Goal: Task Accomplishment & Management: Manage account settings

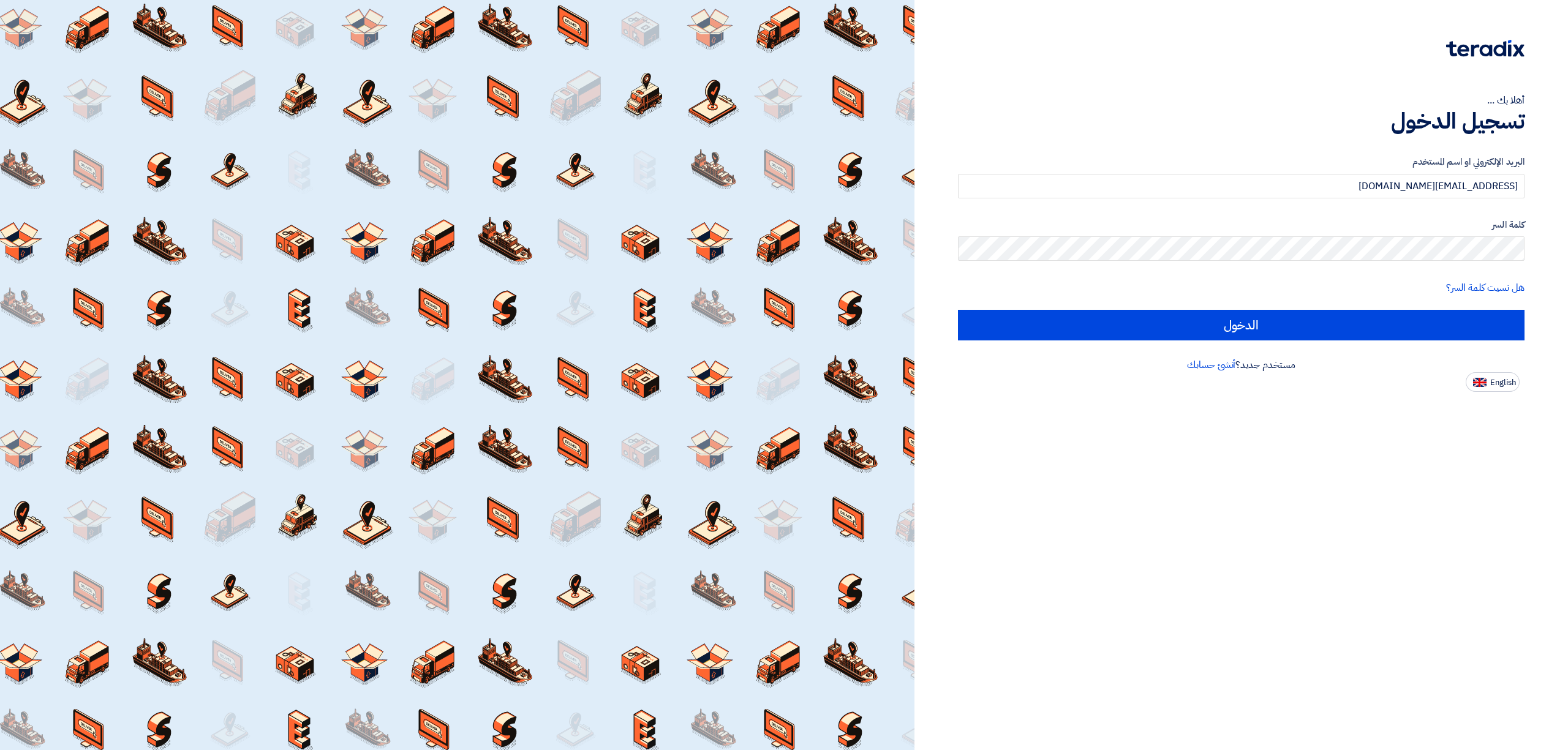
click at [1375, 331] on input "الدخول" at bounding box center [1242, 325] width 567 height 30
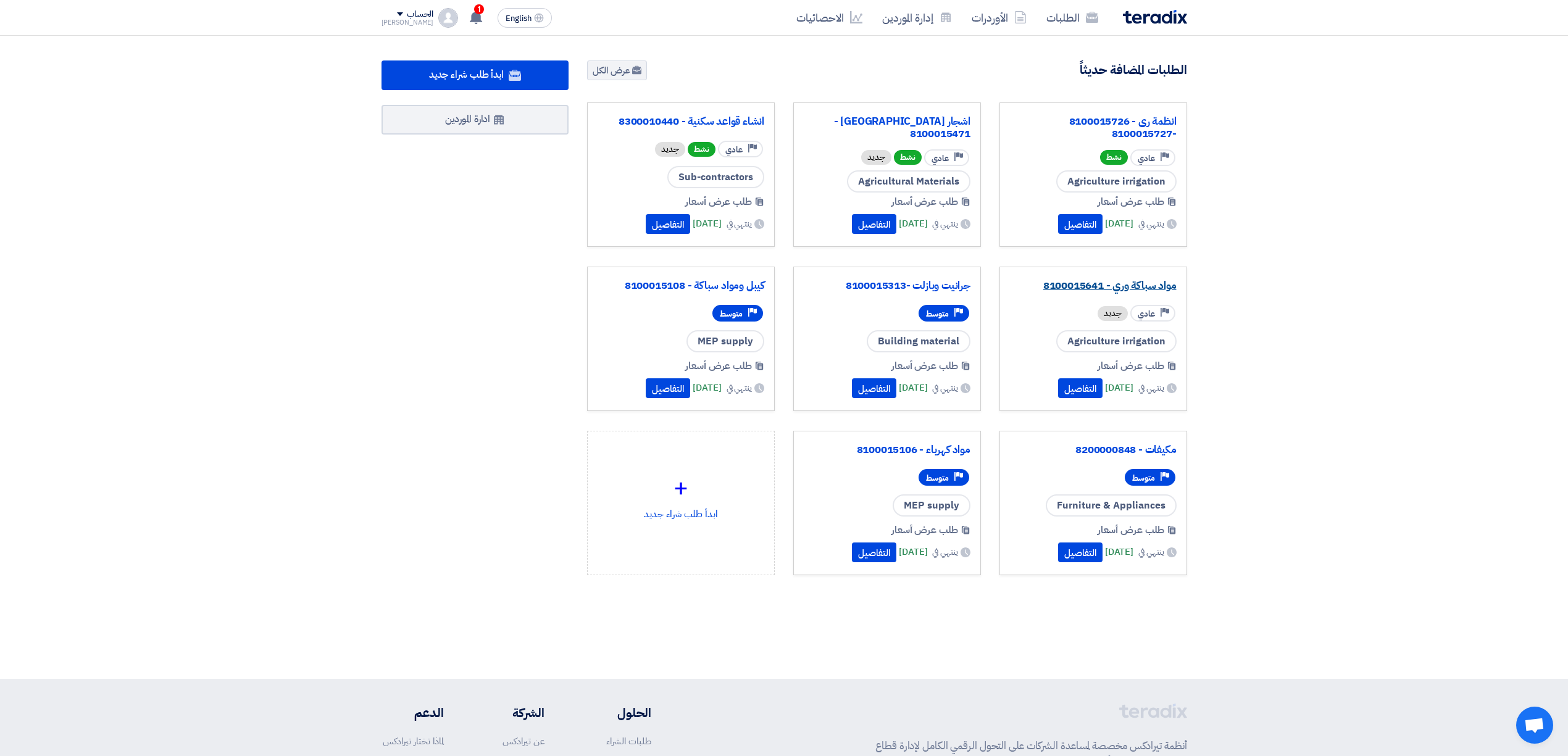
click at [1087, 286] on link "مواد سباكة وري - 8100015641" at bounding box center [1093, 285] width 166 height 13
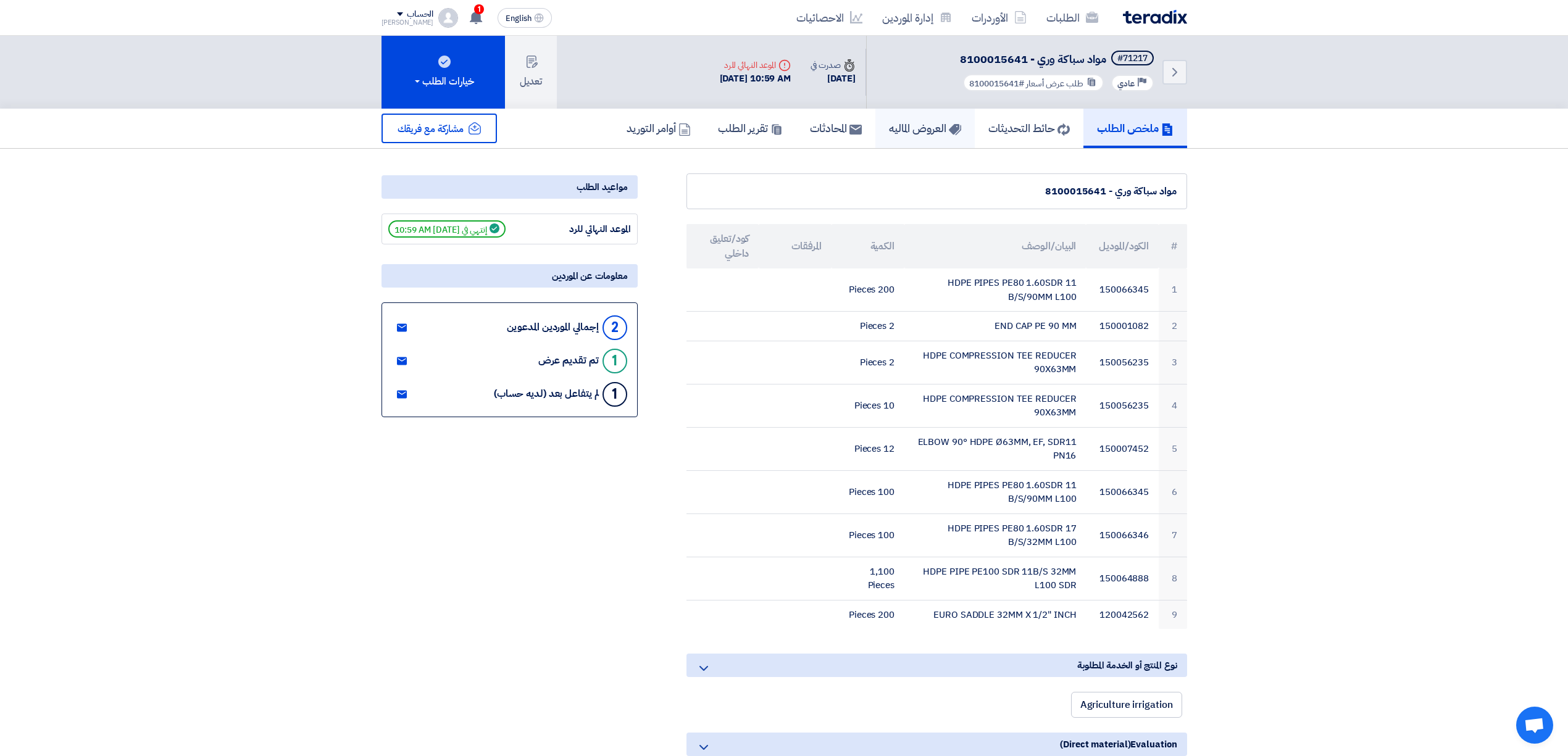
click at [914, 134] on h5 "العروض الماليه" at bounding box center [924, 127] width 72 height 14
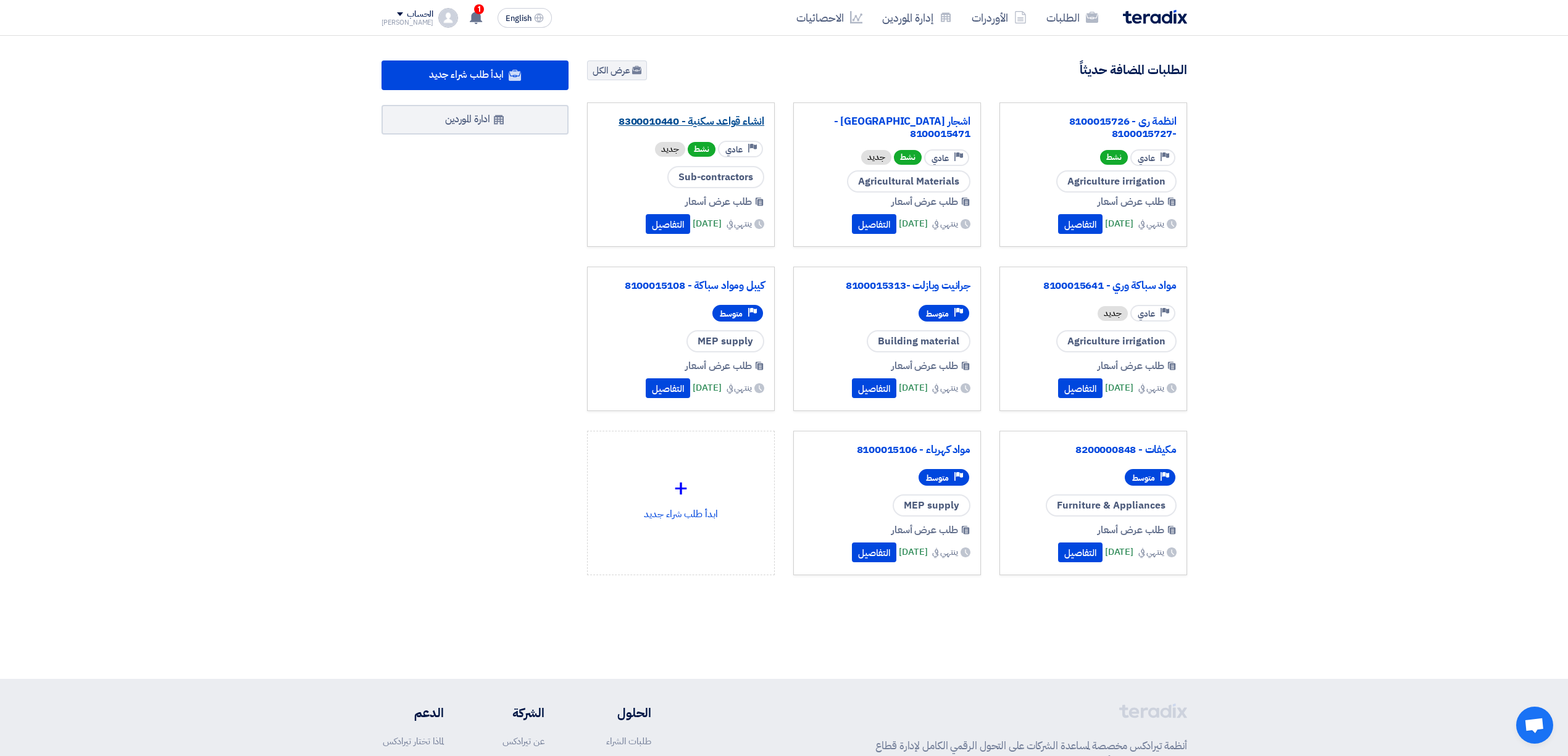
click at [675, 125] on link "انشاء قواعد سكنية - 8300010440" at bounding box center [680, 121] width 166 height 13
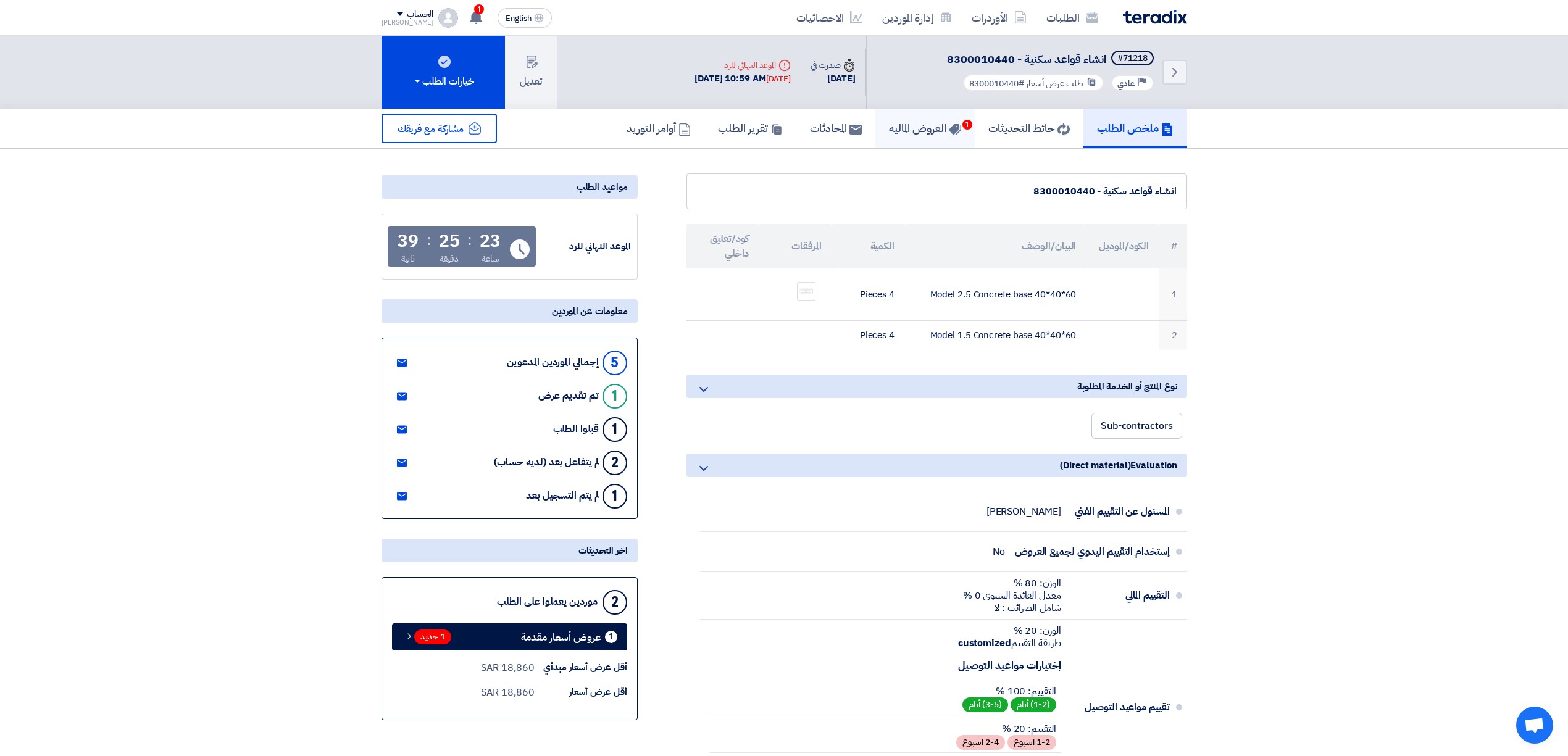
click at [917, 129] on h5 "العروض الماليه 1" at bounding box center [924, 127] width 72 height 14
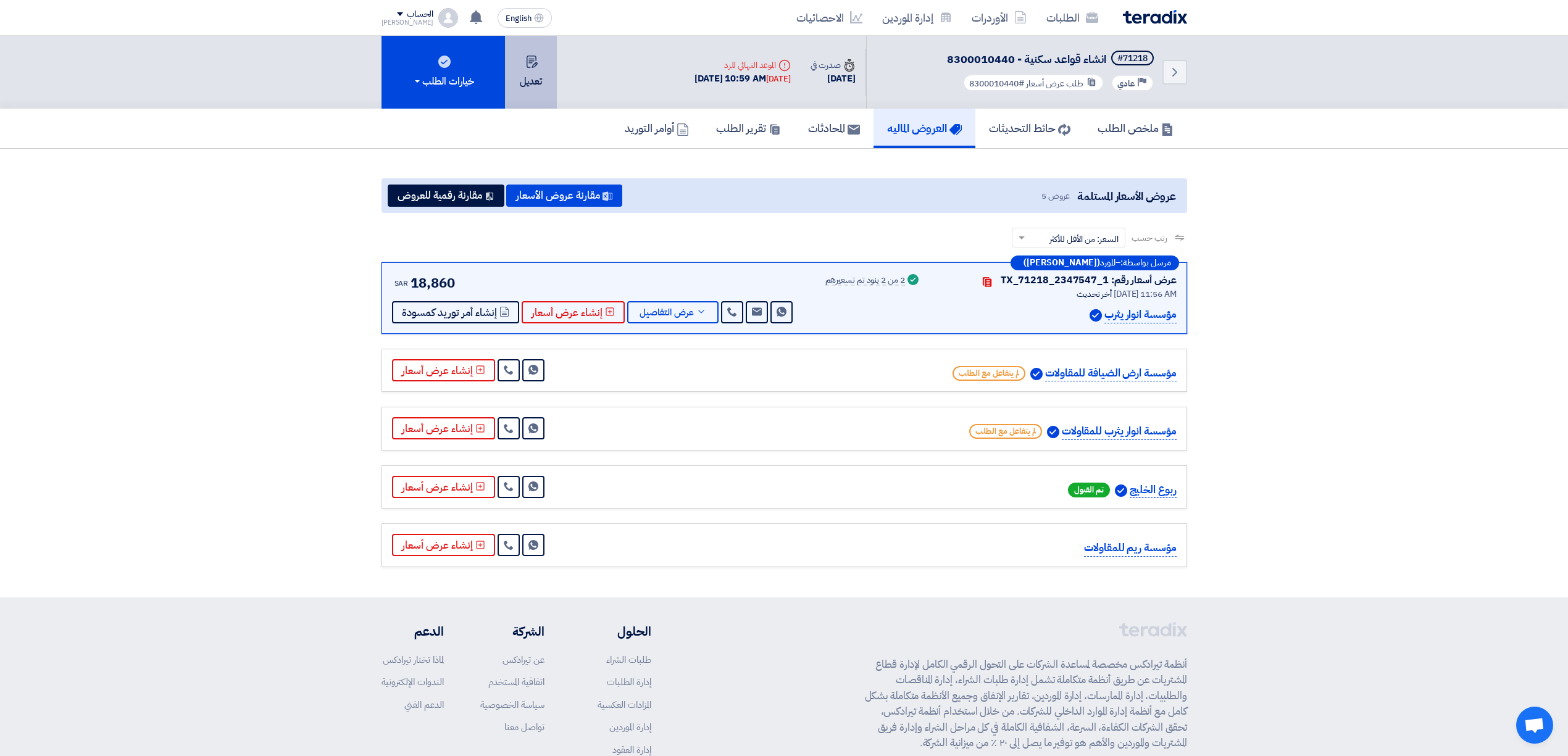
click at [531, 85] on button "تعديل" at bounding box center [530, 72] width 52 height 73
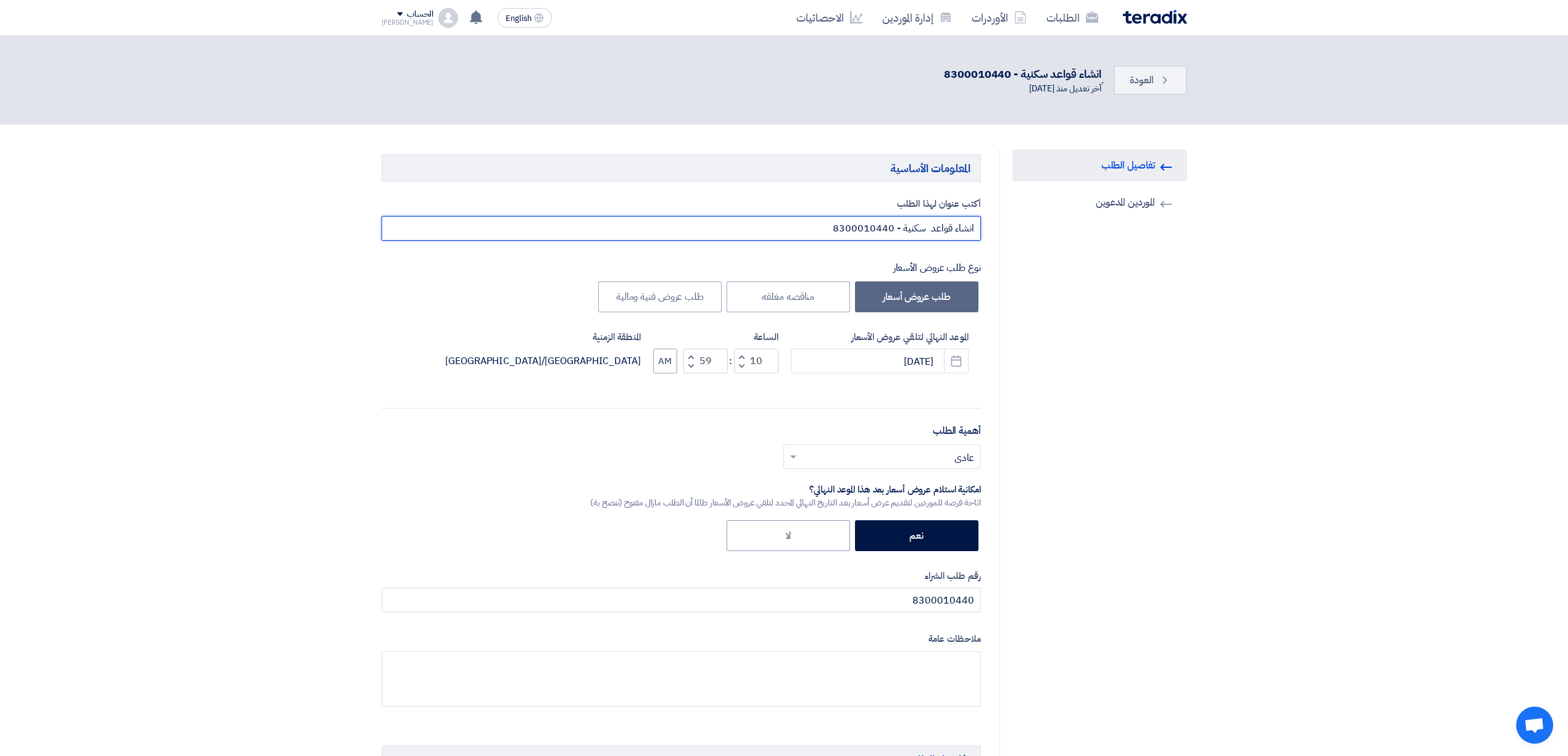
drag, startPoint x: 901, startPoint y: 228, endPoint x: 911, endPoint y: 245, distance: 19.7
click at [902, 229] on input "انشاء قواعد سكنية - 8300010440" at bounding box center [681, 228] width 600 height 25
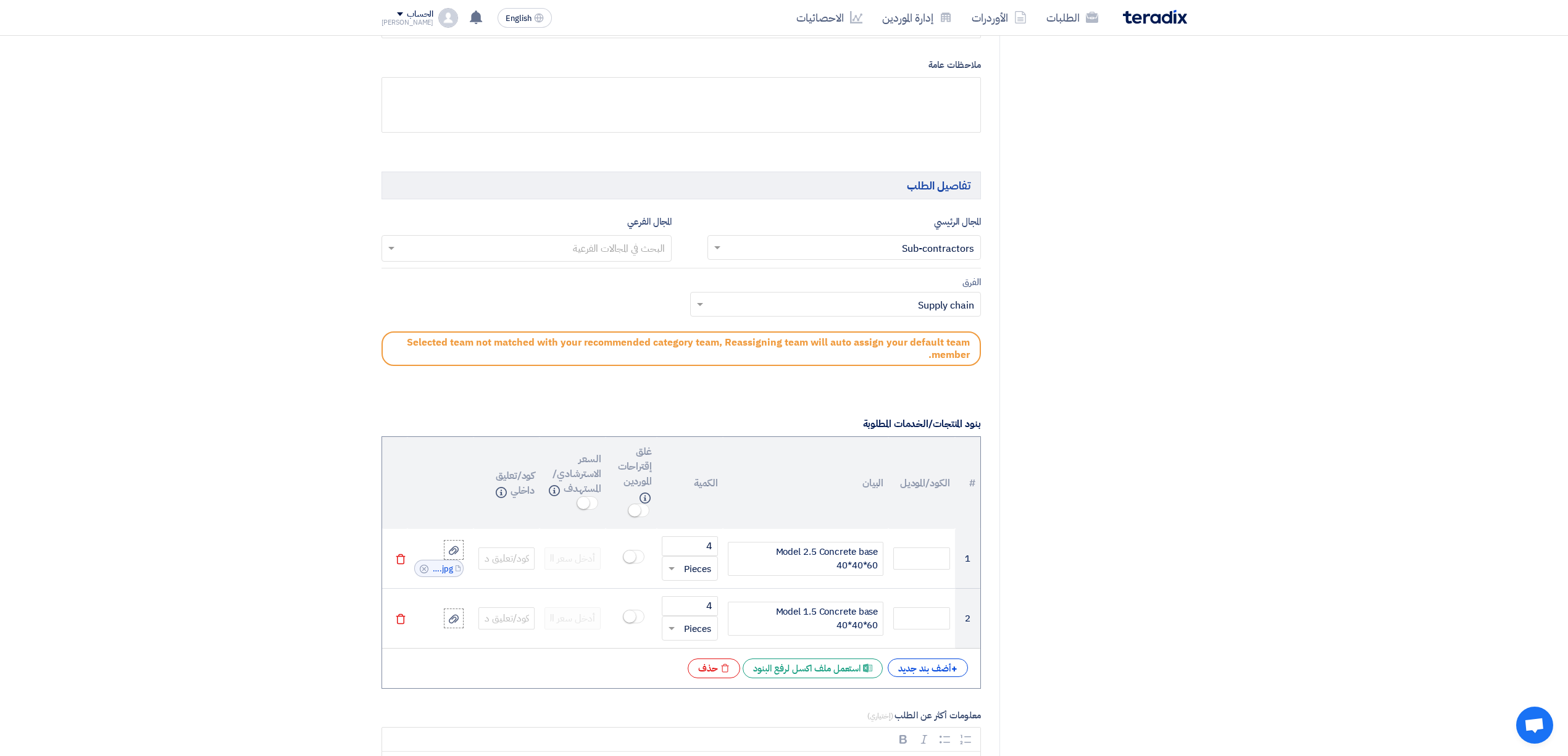
scroll to position [576, 0]
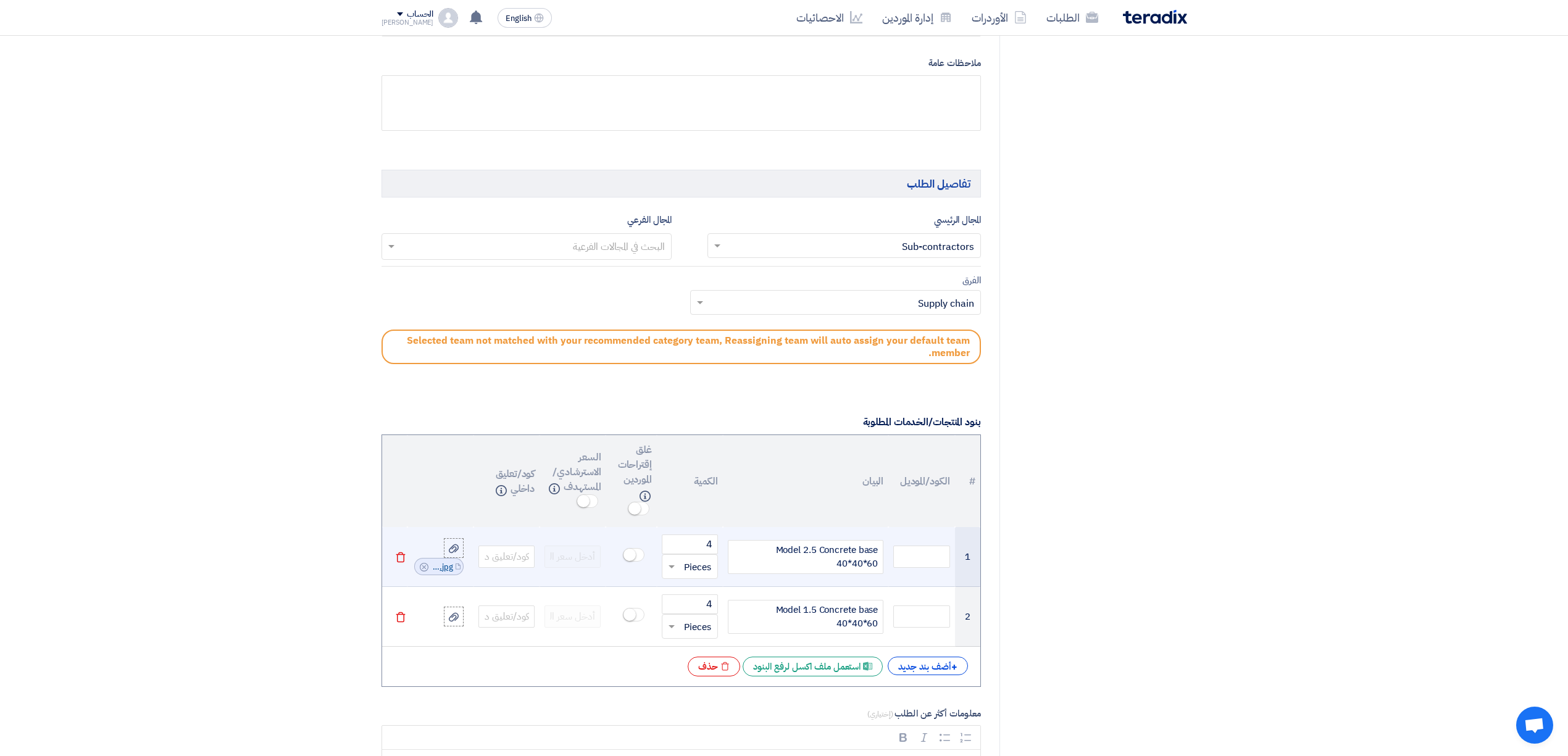
click at [443, 569] on link "Screenshot___1756387129216.jpg" at bounding box center [440, 567] width 25 height 13
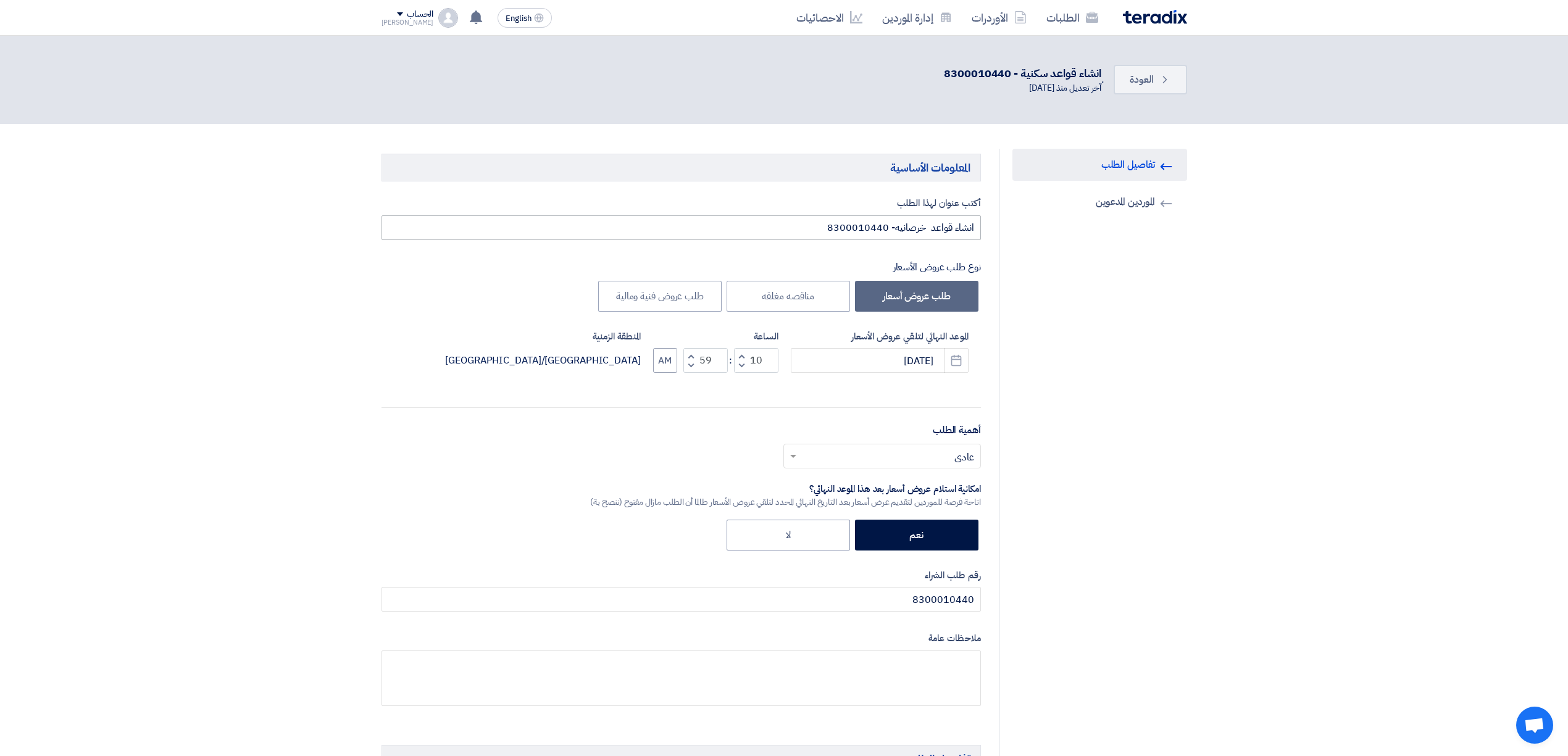
scroll to position [0, 0]
drag, startPoint x: 909, startPoint y: 228, endPoint x: 927, endPoint y: 257, distance: 34.1
click at [909, 228] on input "انشاء قواعد خرصانيه- 8300010440" at bounding box center [681, 228] width 600 height 25
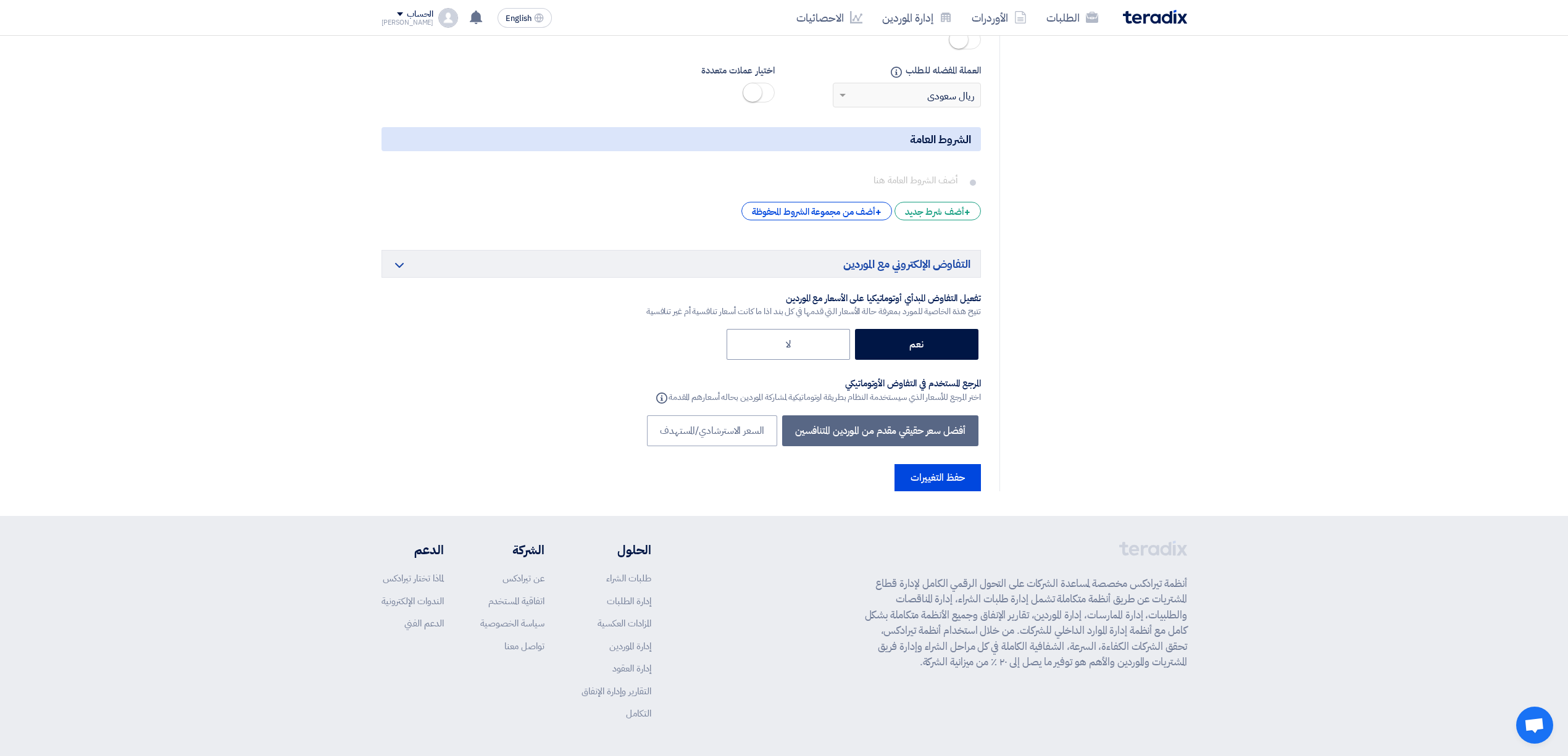
scroll to position [1994, 0]
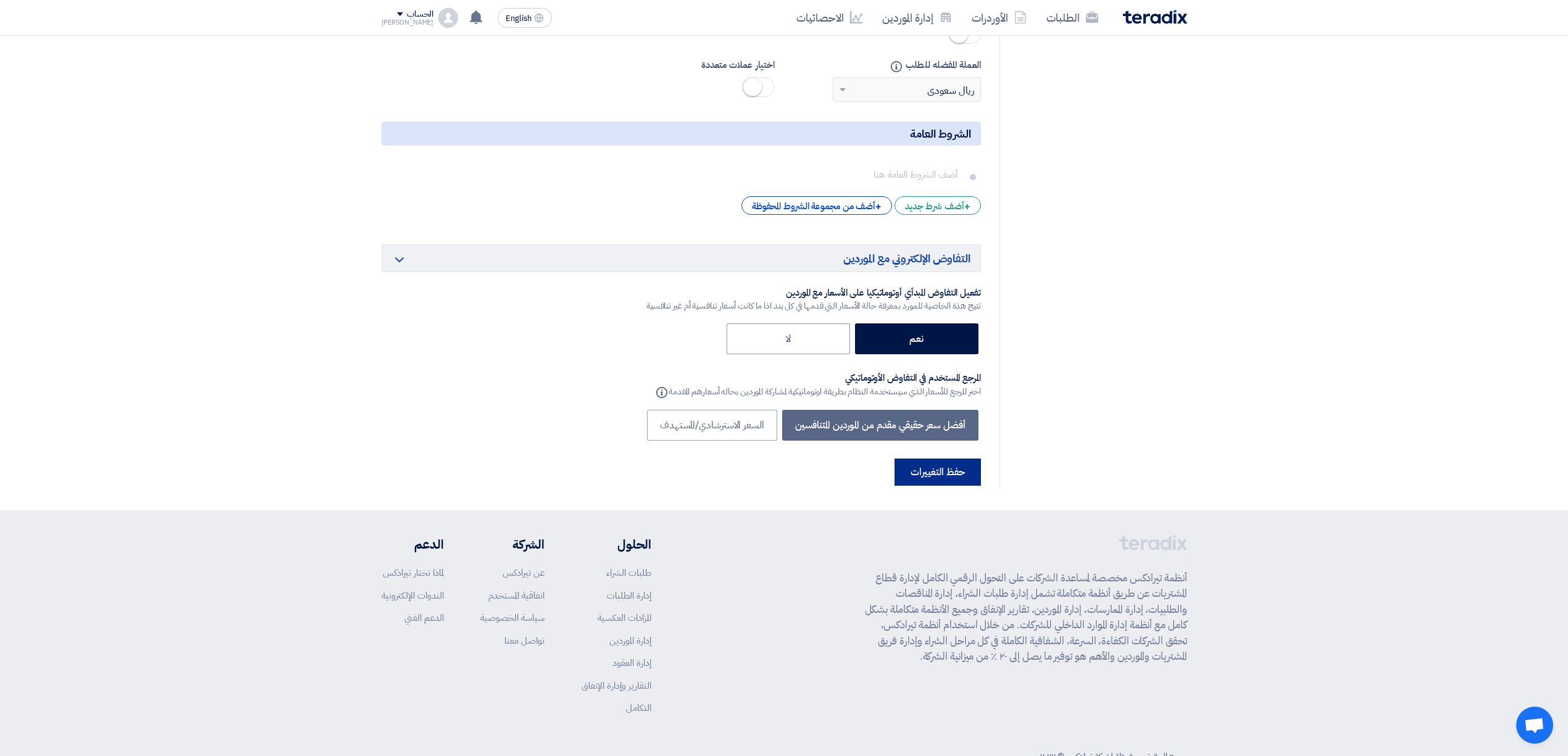
type input "انشاء قواعد خرسانيه- 8300010440"
click at [967, 459] on button "حفظ التغييرات" at bounding box center [938, 472] width 87 height 27
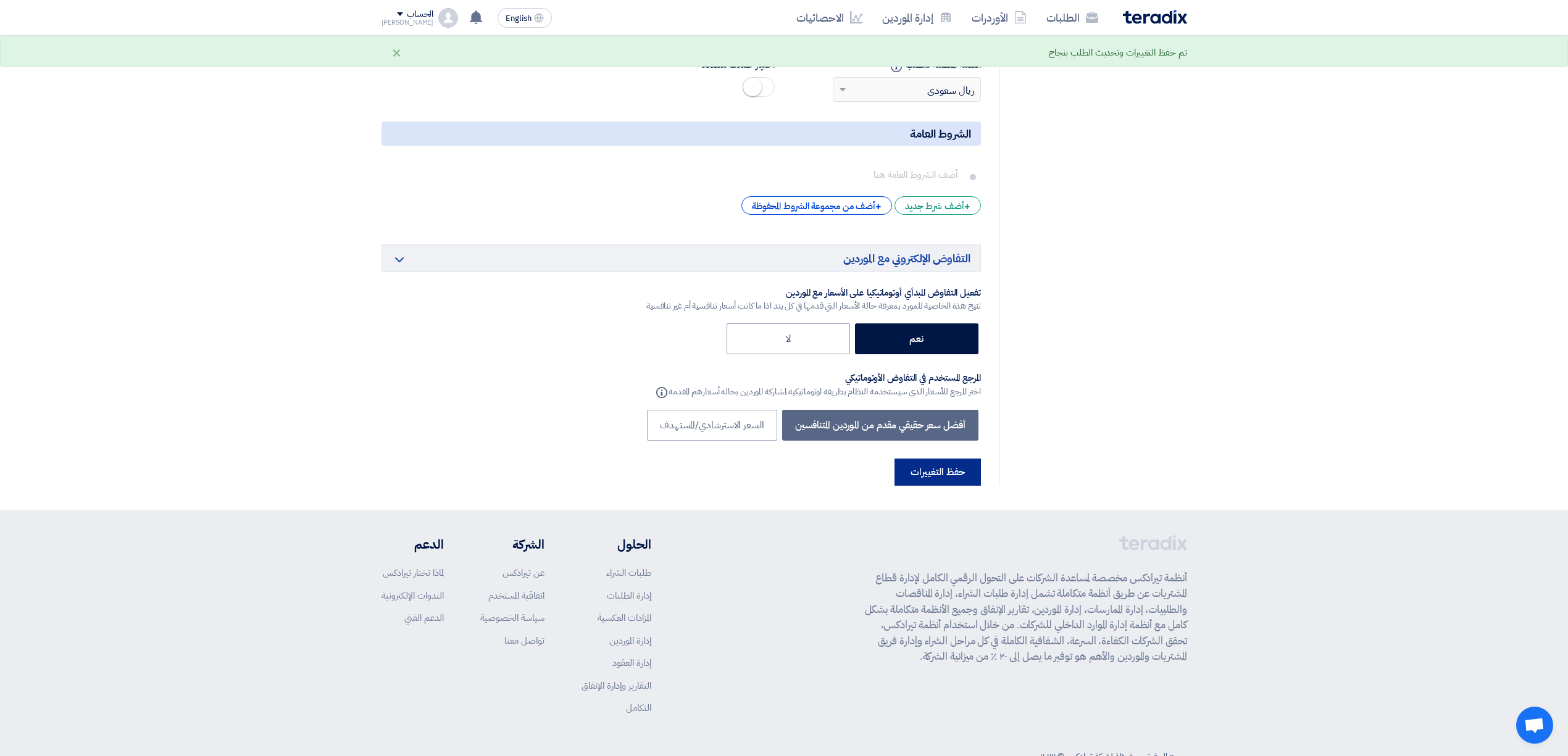
scroll to position [0, 0]
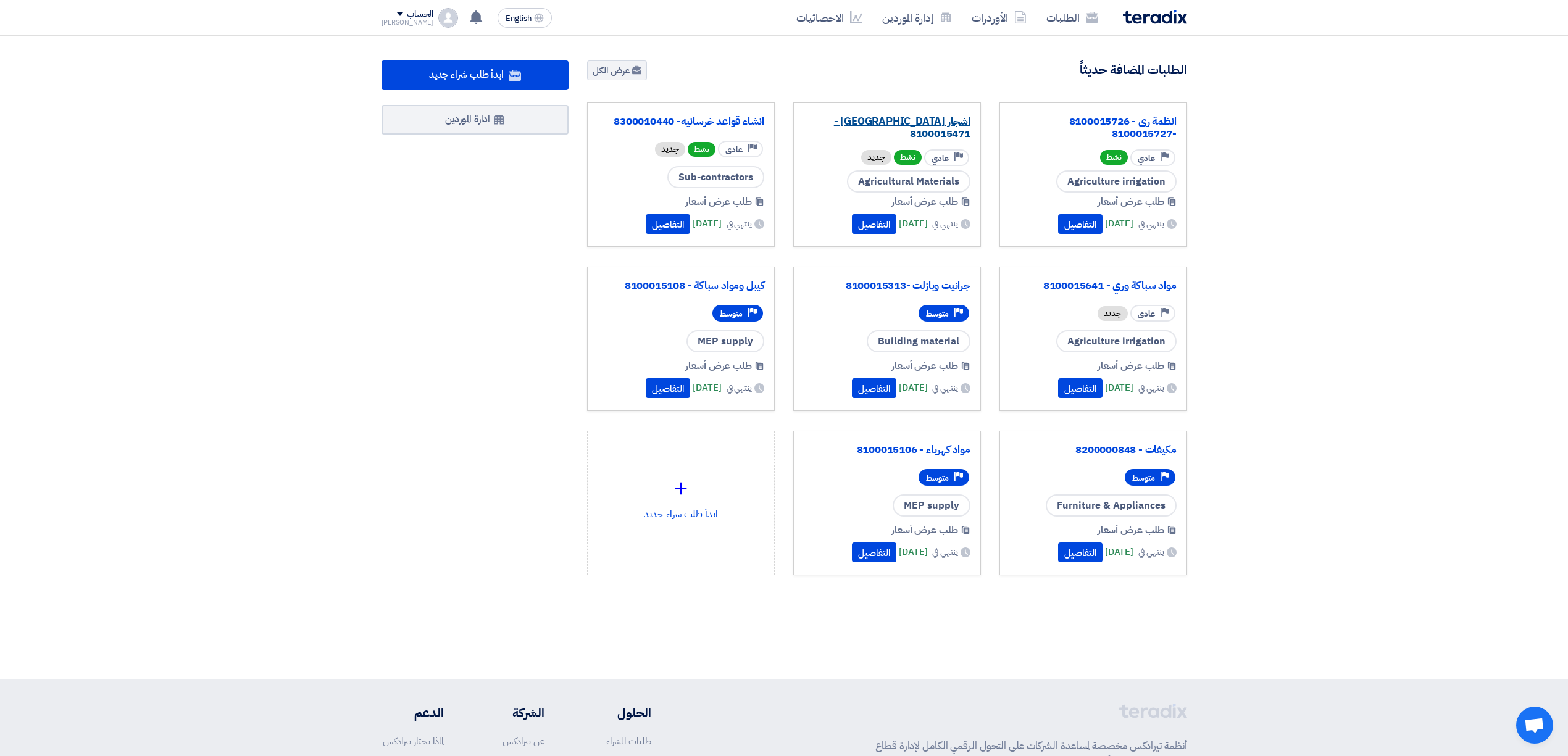
click at [911, 127] on link "اشجار [GEOGRAPHIC_DATA] - 8100015471" at bounding box center [887, 127] width 166 height 25
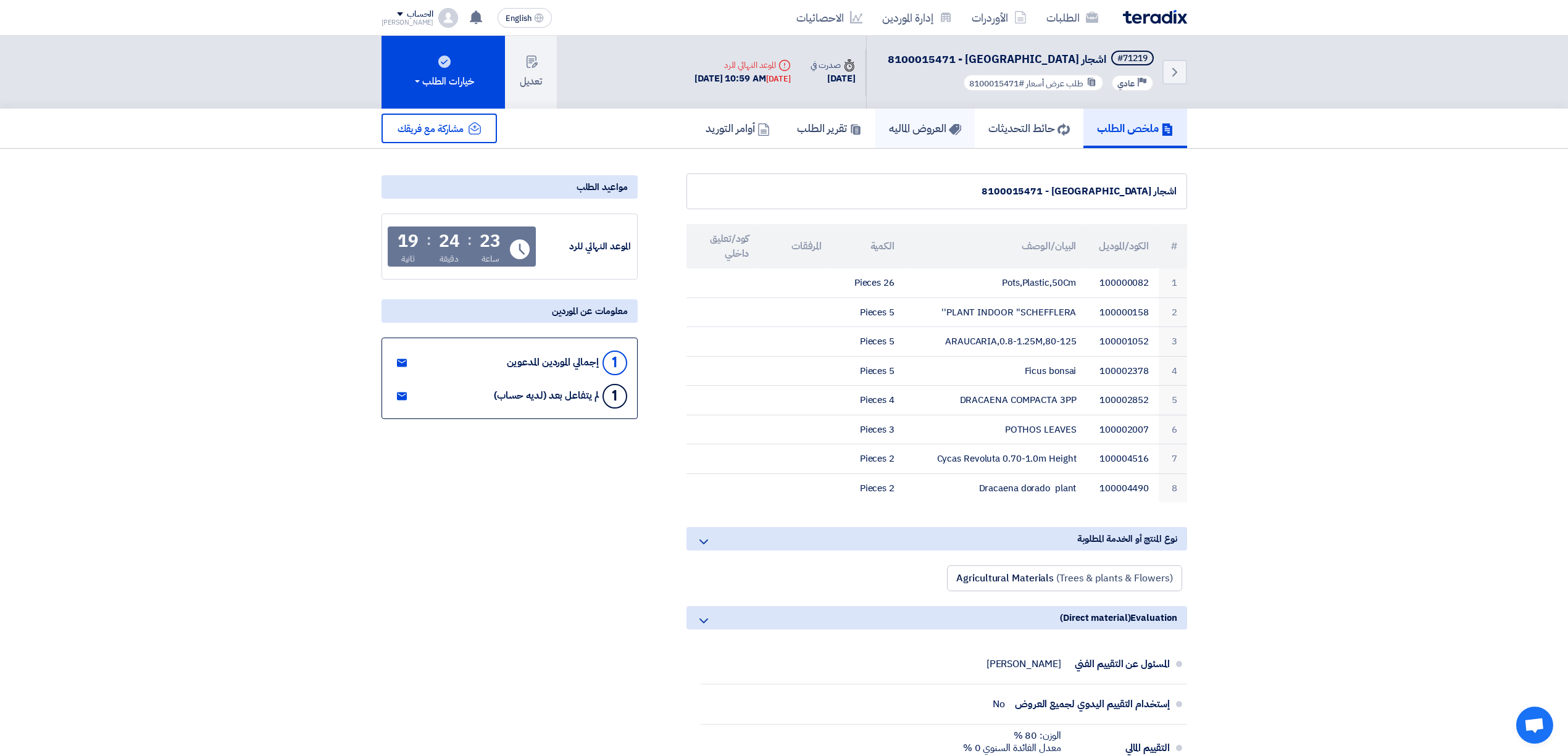
click at [892, 121] on h5 "العروض الماليه" at bounding box center [924, 127] width 72 height 14
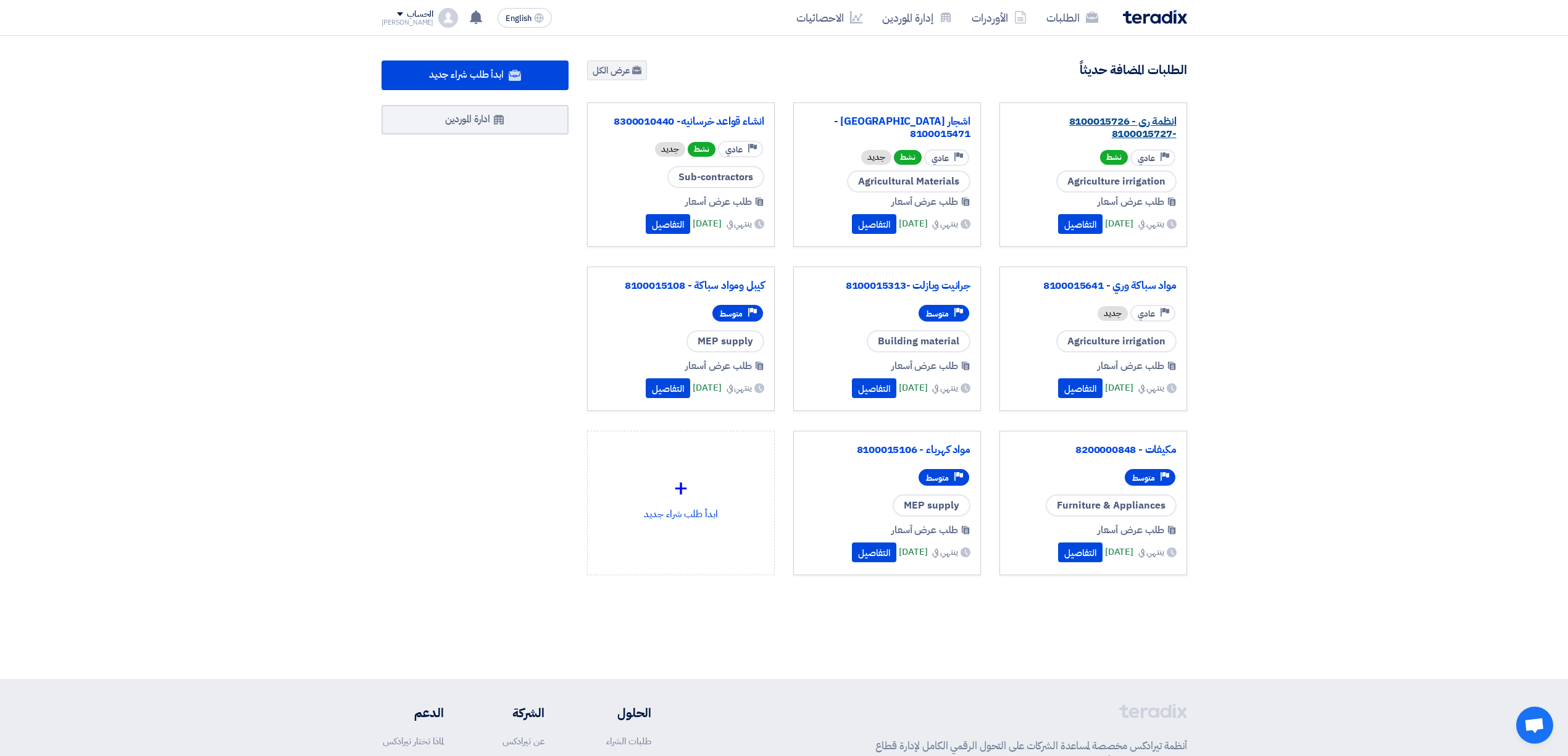
click at [1122, 128] on link "انظمة رى - 8100015726 -8100015727" at bounding box center [1093, 127] width 166 height 25
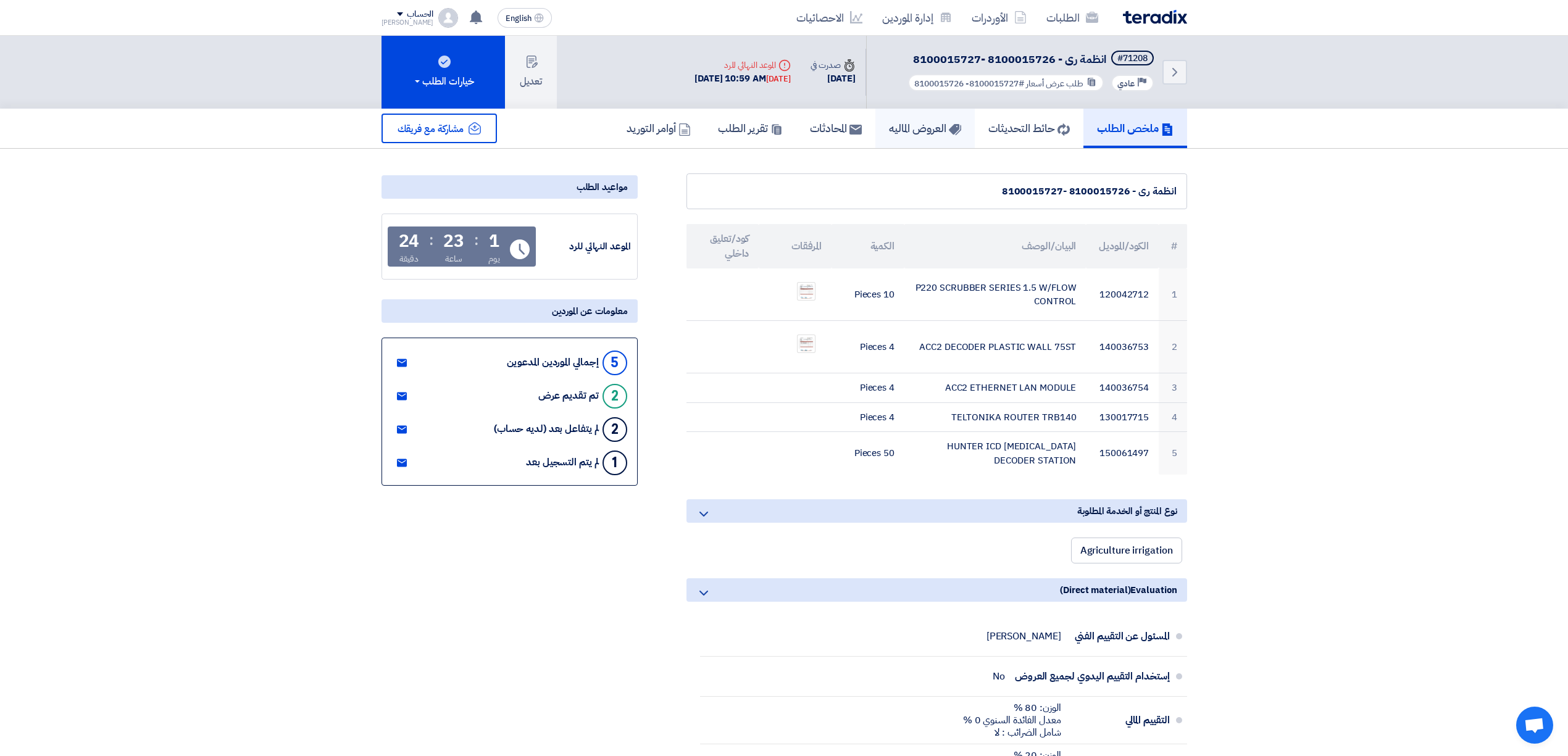
click at [915, 126] on h5 "العروض الماليه" at bounding box center [924, 127] width 72 height 14
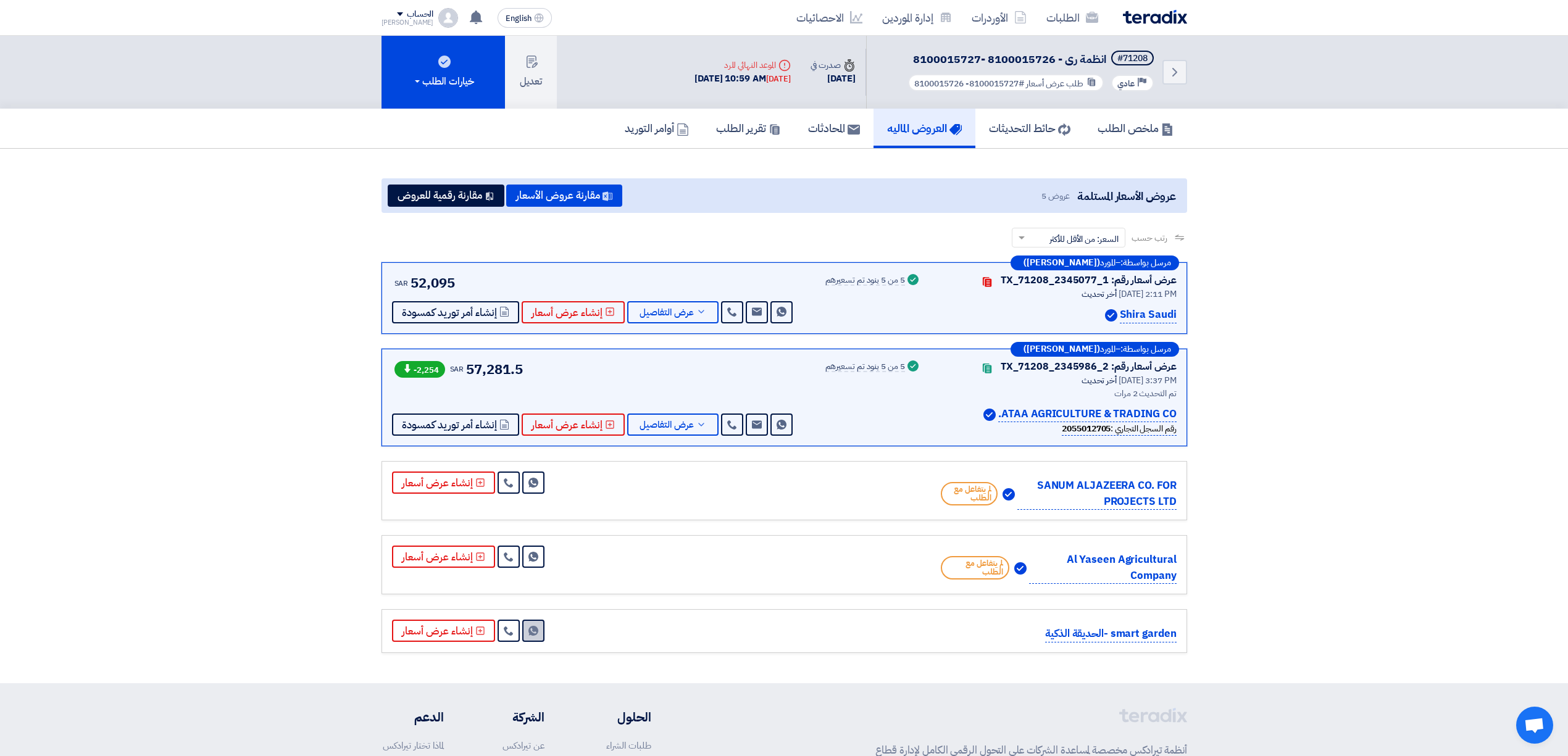
click at [523, 629] on link "Send Message" at bounding box center [533, 631] width 22 height 22
